Goal: Task Accomplishment & Management: Manage account settings

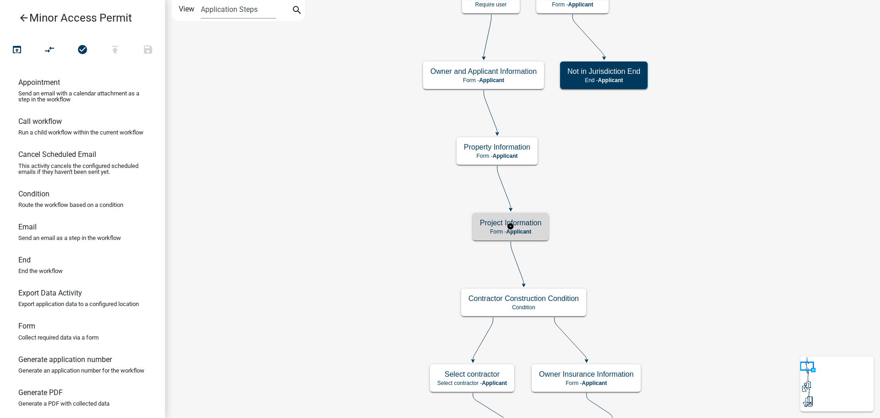
click at [539, 224] on h5 "Project Information" at bounding box center [510, 222] width 61 height 9
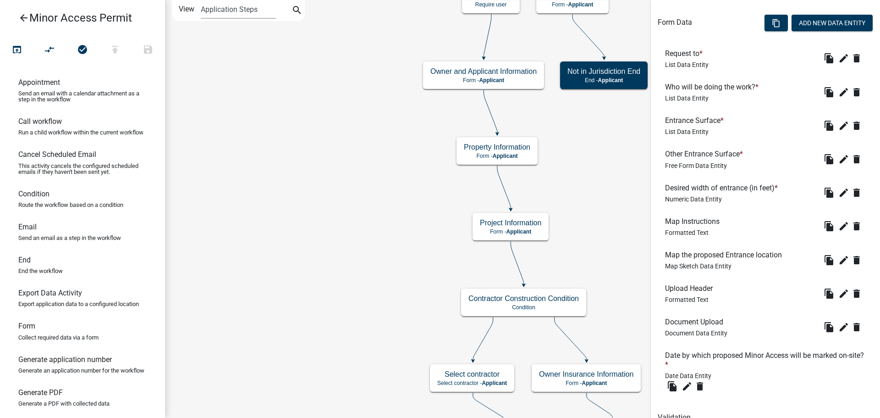
scroll to position [307, 0]
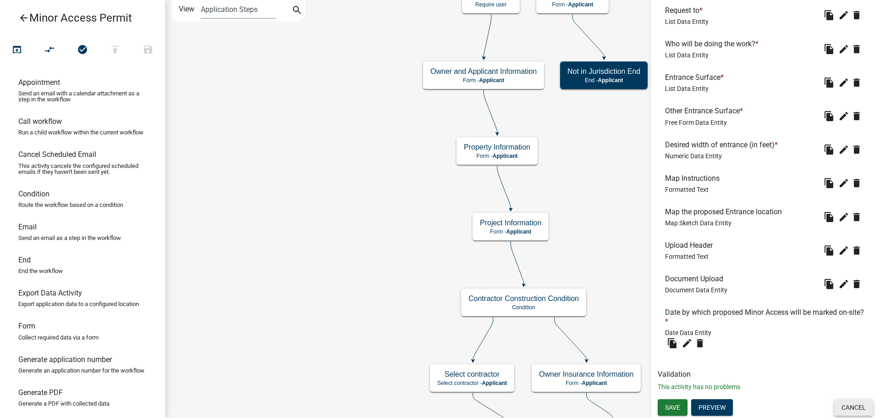
click at [847, 405] on button "Cancel" at bounding box center [854, 407] width 39 height 17
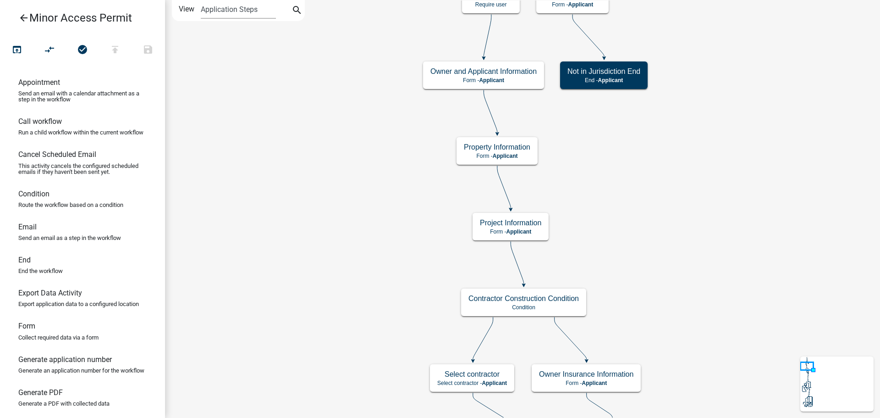
scroll to position [0, 0]
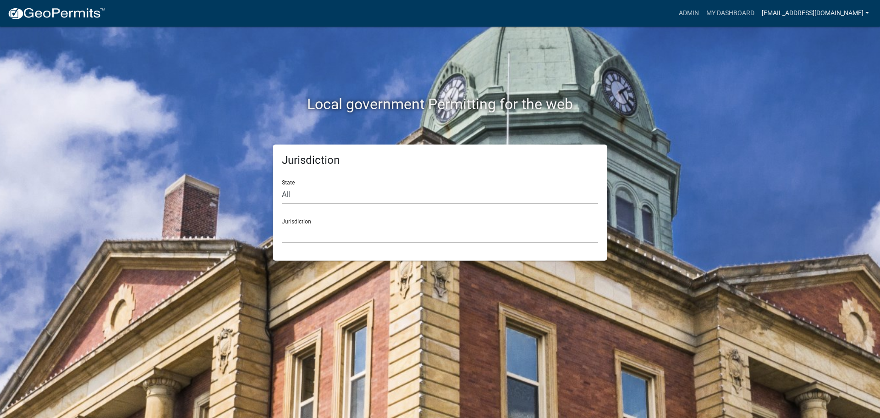
click at [783, 9] on link "jward@johnsoncountyiowa.gov" at bounding box center [815, 13] width 115 height 17
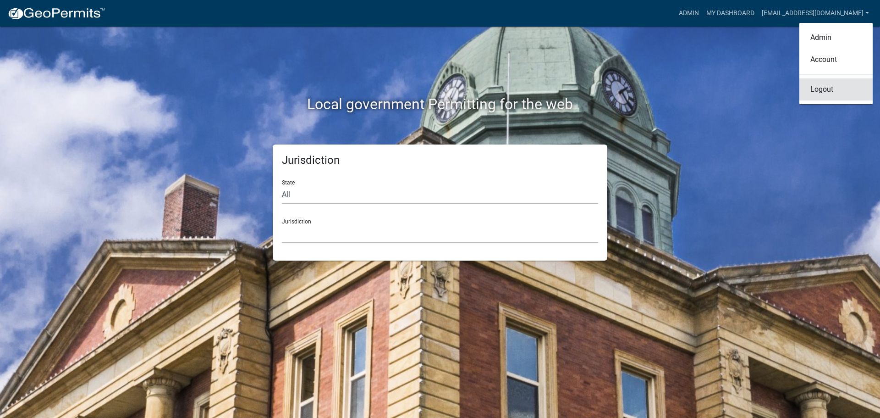
click at [826, 88] on link "Logout" at bounding box center [836, 89] width 73 height 22
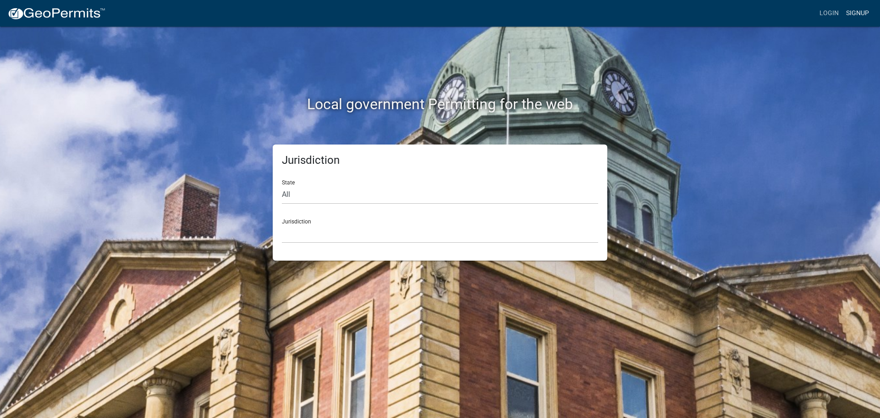
click at [853, 14] on link "Signup" at bounding box center [858, 13] width 30 height 17
